Goal: Download file/media

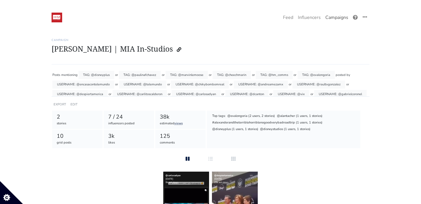
click at [338, 17] on link "Campaigns" at bounding box center [336, 17] width 27 height 11
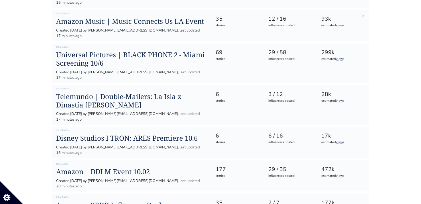
scroll to position [193, 0]
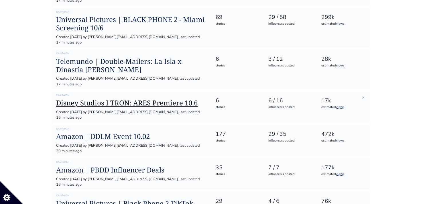
click at [144, 99] on h1 "Disney Studios I TRON: ARES Premiere 10.6" at bounding box center [131, 103] width 150 height 8
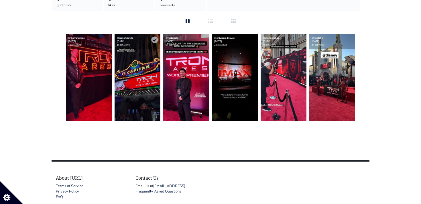
scroll to position [138, 0]
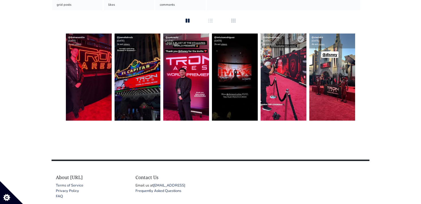
click at [274, 65] on img at bounding box center [284, 77] width 46 height 87
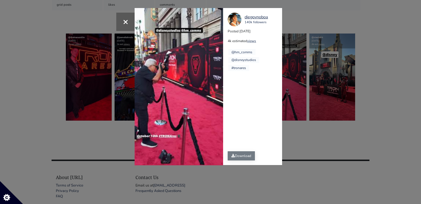
click at [236, 155] on link "Download" at bounding box center [241, 155] width 27 height 9
click at [322, 67] on div "× Your browser does not support HTML5 video. [GEOGRAPHIC_DATA] 140k followers P…" at bounding box center [210, 102] width 421 height 204
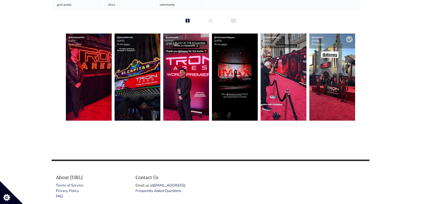
click at [324, 70] on img at bounding box center [332, 77] width 46 height 87
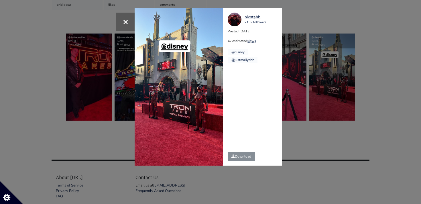
click at [312, 97] on div "× [GEOGRAPHIC_DATA] 213k followers Posted [DATE] 4k estimated views @disney" at bounding box center [210, 102] width 421 height 204
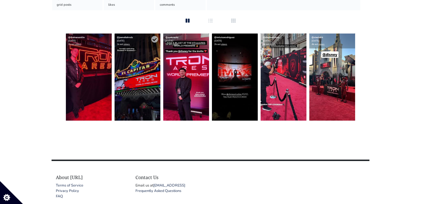
click at [136, 76] on img at bounding box center [138, 77] width 46 height 87
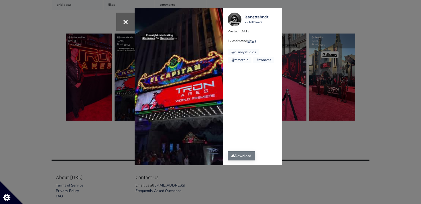
click at [235, 156] on link "Download" at bounding box center [241, 155] width 27 height 9
click at [295, 135] on div "× Your browser does not support HTML5 video. jeanettehndz 2k followers Posted […" at bounding box center [210, 102] width 421 height 204
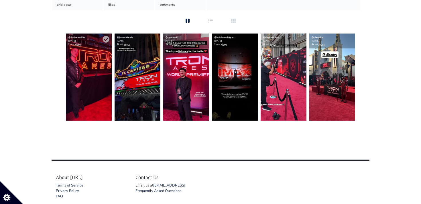
click at [86, 72] on img at bounding box center [89, 77] width 46 height 87
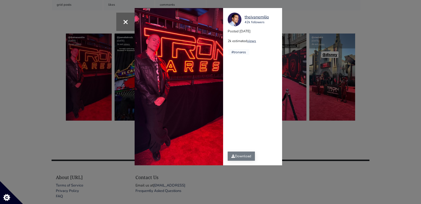
click at [241, 155] on link "Download" at bounding box center [241, 155] width 27 height 9
click at [334, 147] on div "× theivanemilio 42k followers Posted [DATE] 2k estimated views #tronares" at bounding box center [210, 102] width 421 height 204
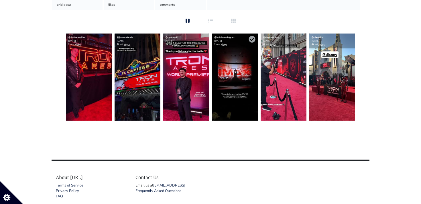
click at [241, 54] on img at bounding box center [235, 77] width 46 height 87
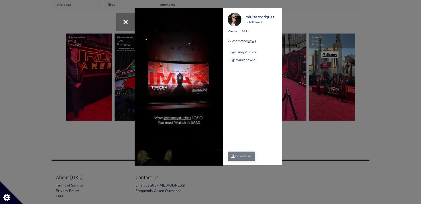
click at [241, 155] on link "Download" at bounding box center [241, 155] width 27 height 9
click at [316, 133] on div "× Your browser does not support HTML5 video. imluisarodriguez 8k followers Post…" at bounding box center [210, 102] width 421 height 204
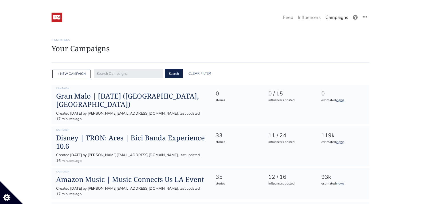
scroll to position [138, 0]
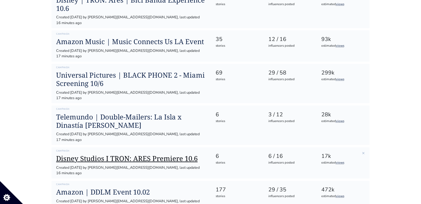
click at [143, 154] on h1 "Disney Studios I TRON: ARES Premiere 10.6" at bounding box center [131, 158] width 150 height 8
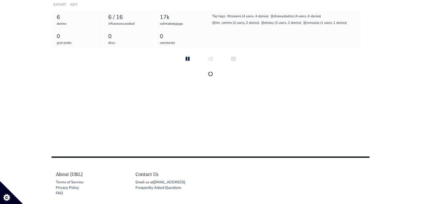
scroll to position [100, 0]
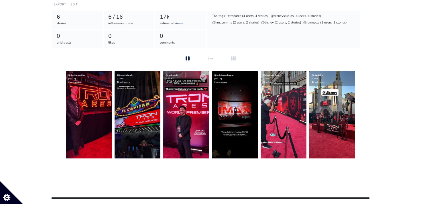
click at [186, 127] on img at bounding box center [186, 114] width 46 height 87
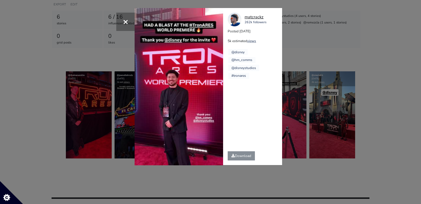
click at [256, 17] on div "matcrackz" at bounding box center [256, 17] width 22 height 6
click at [237, 158] on link "Download" at bounding box center [241, 155] width 27 height 9
click at [302, 64] on div "× Your browser does not support HTML5 video. matcrackz 262k followers Posted [D…" at bounding box center [210, 102] width 421 height 204
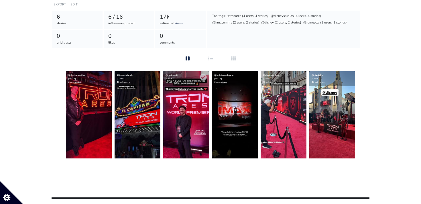
click at [193, 115] on img at bounding box center [186, 114] width 46 height 87
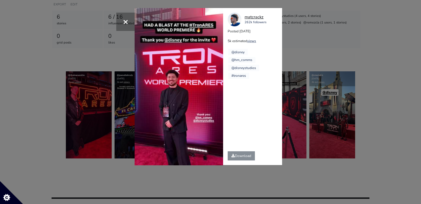
click at [251, 18] on div "matcrackz" at bounding box center [256, 17] width 22 height 6
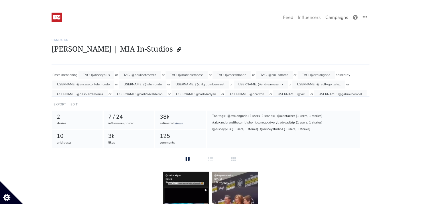
click at [334, 20] on link "Campaigns" at bounding box center [336, 17] width 27 height 11
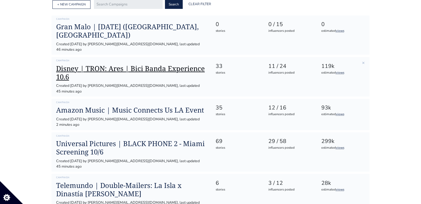
scroll to position [70, 0]
click at [182, 64] on h1 "Disney | TRON: Ares | Bici Banda Experience 10.6" at bounding box center [131, 72] width 150 height 17
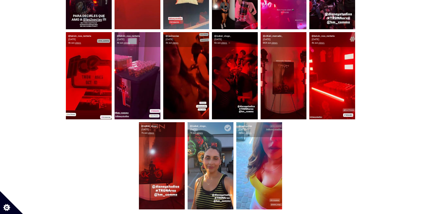
scroll to position [499, 0]
